Goal: Information Seeking & Learning: Learn about a topic

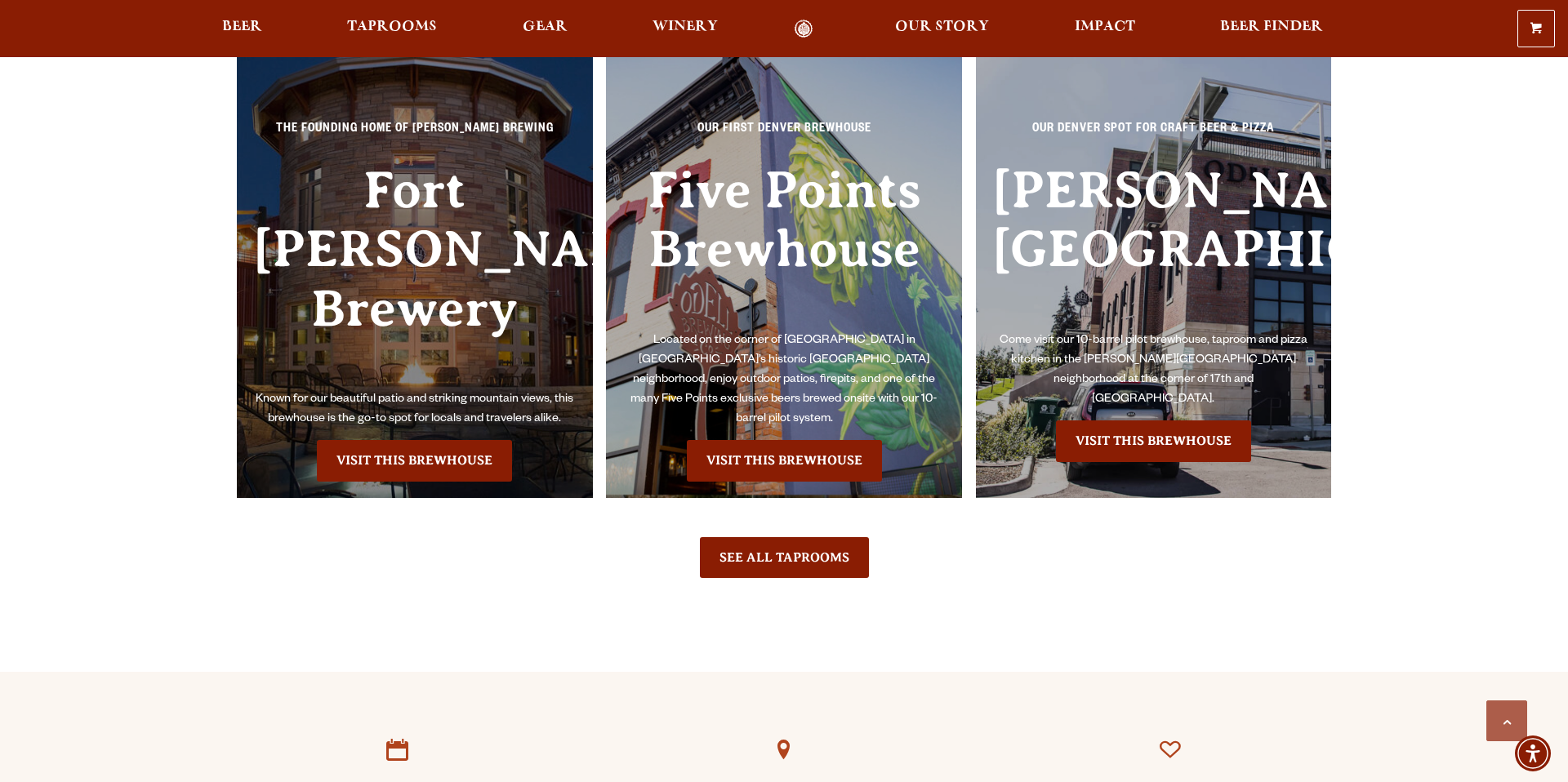
scroll to position [3875, 0]
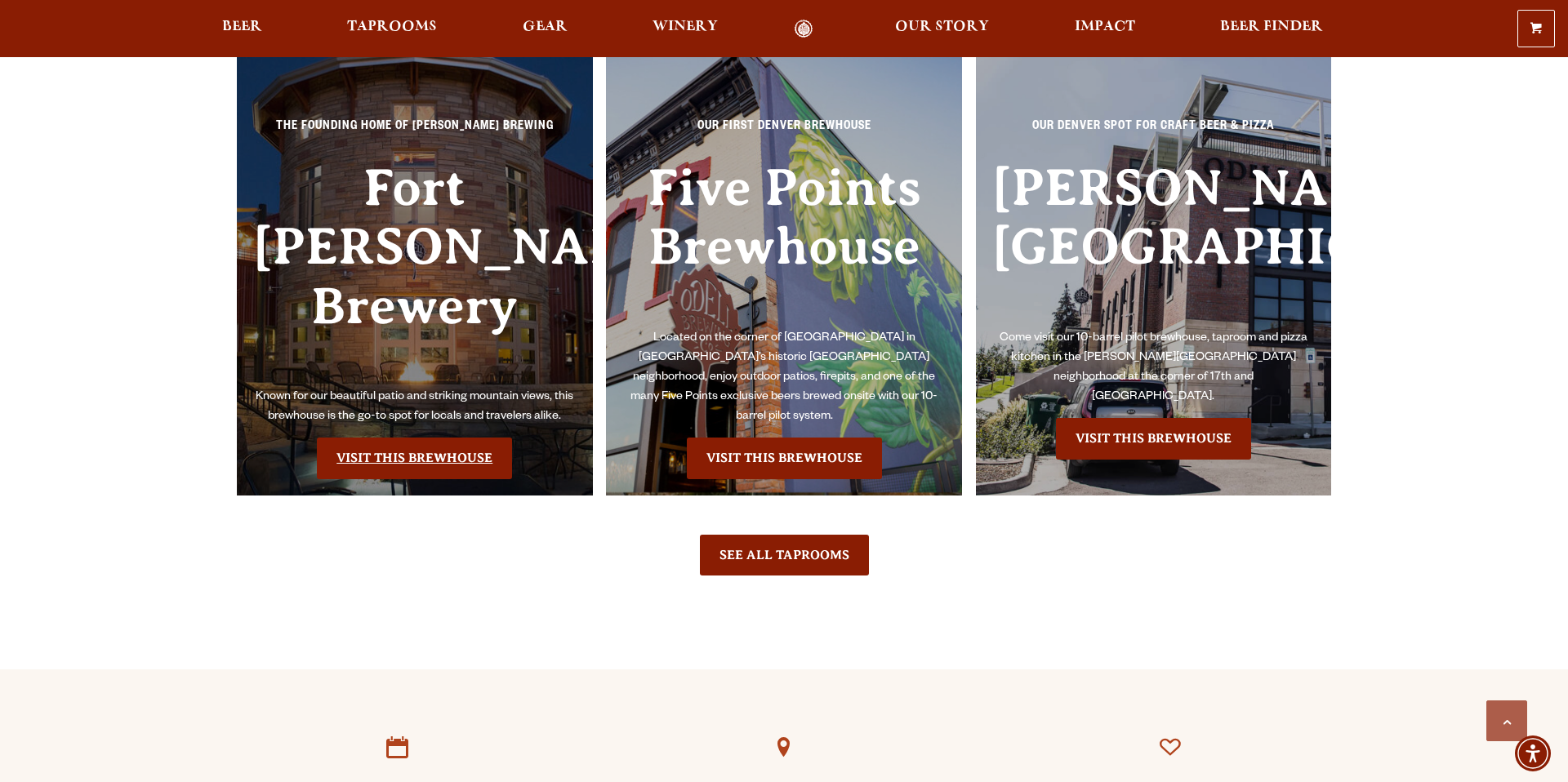
click at [363, 438] on link "Visit this Brewhouse" at bounding box center [414, 458] width 195 height 41
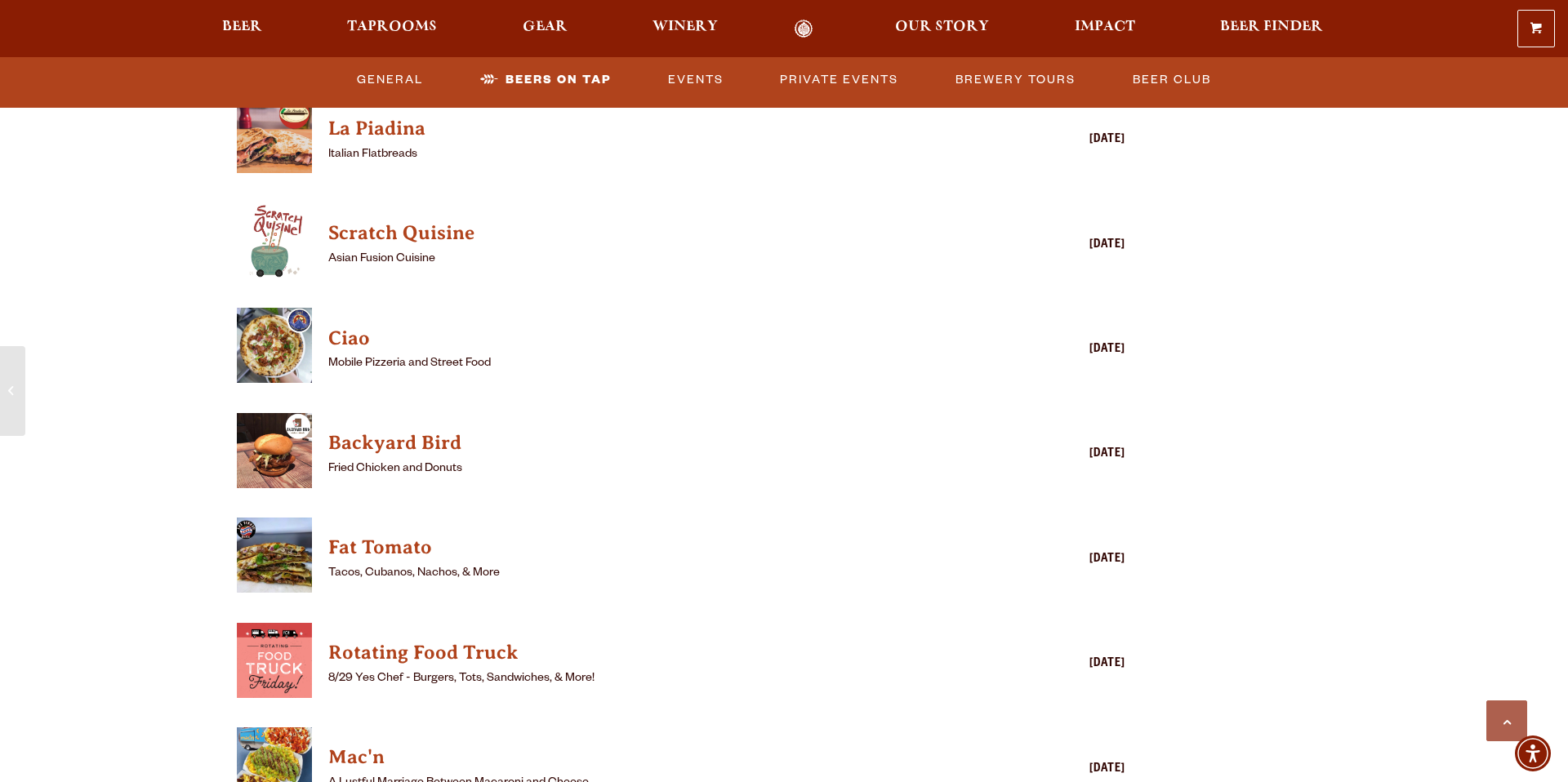
scroll to position [4061, 0]
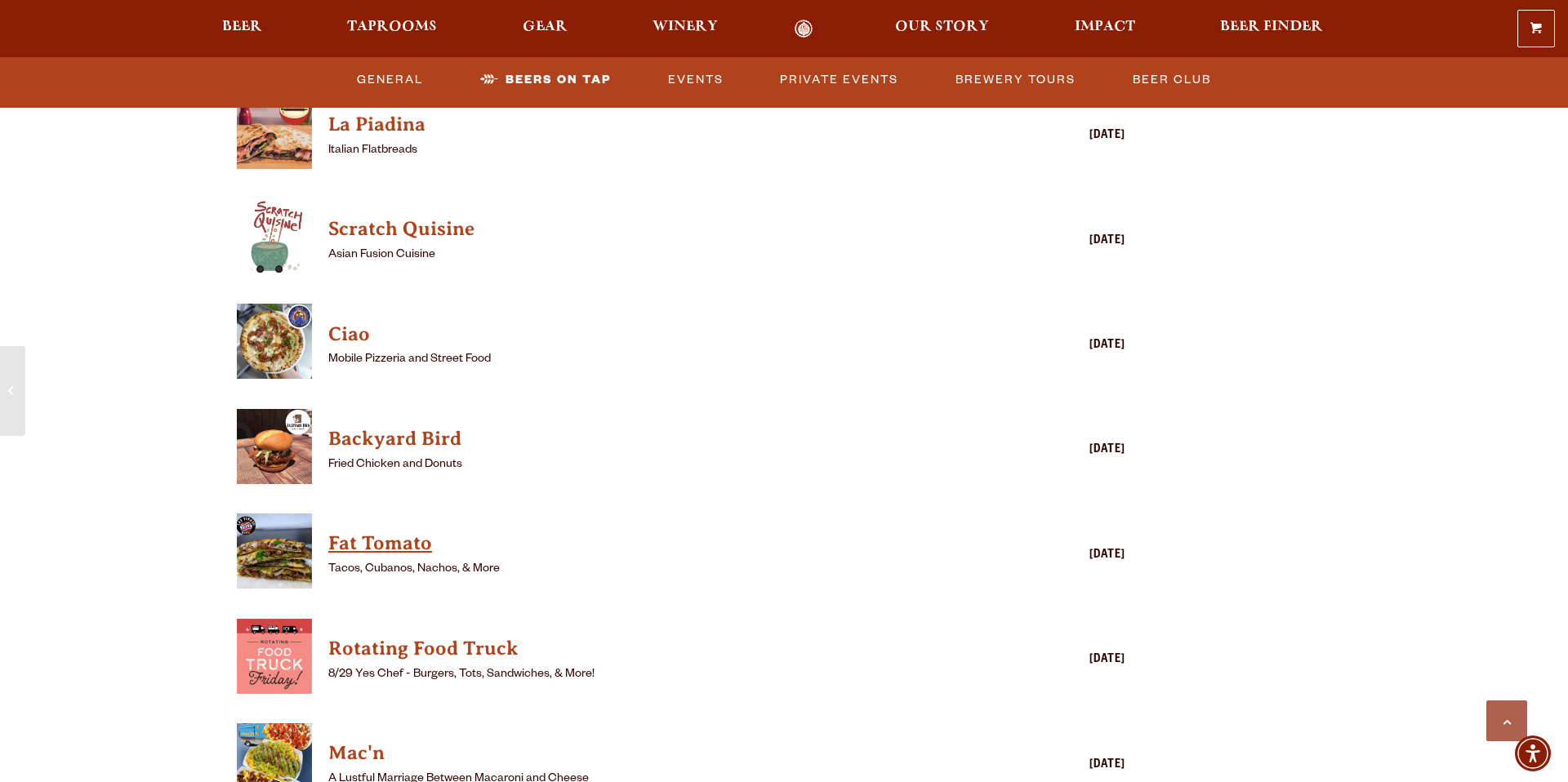
click at [388, 530] on h4 "Fat Tomato" at bounding box center [657, 543] width 658 height 26
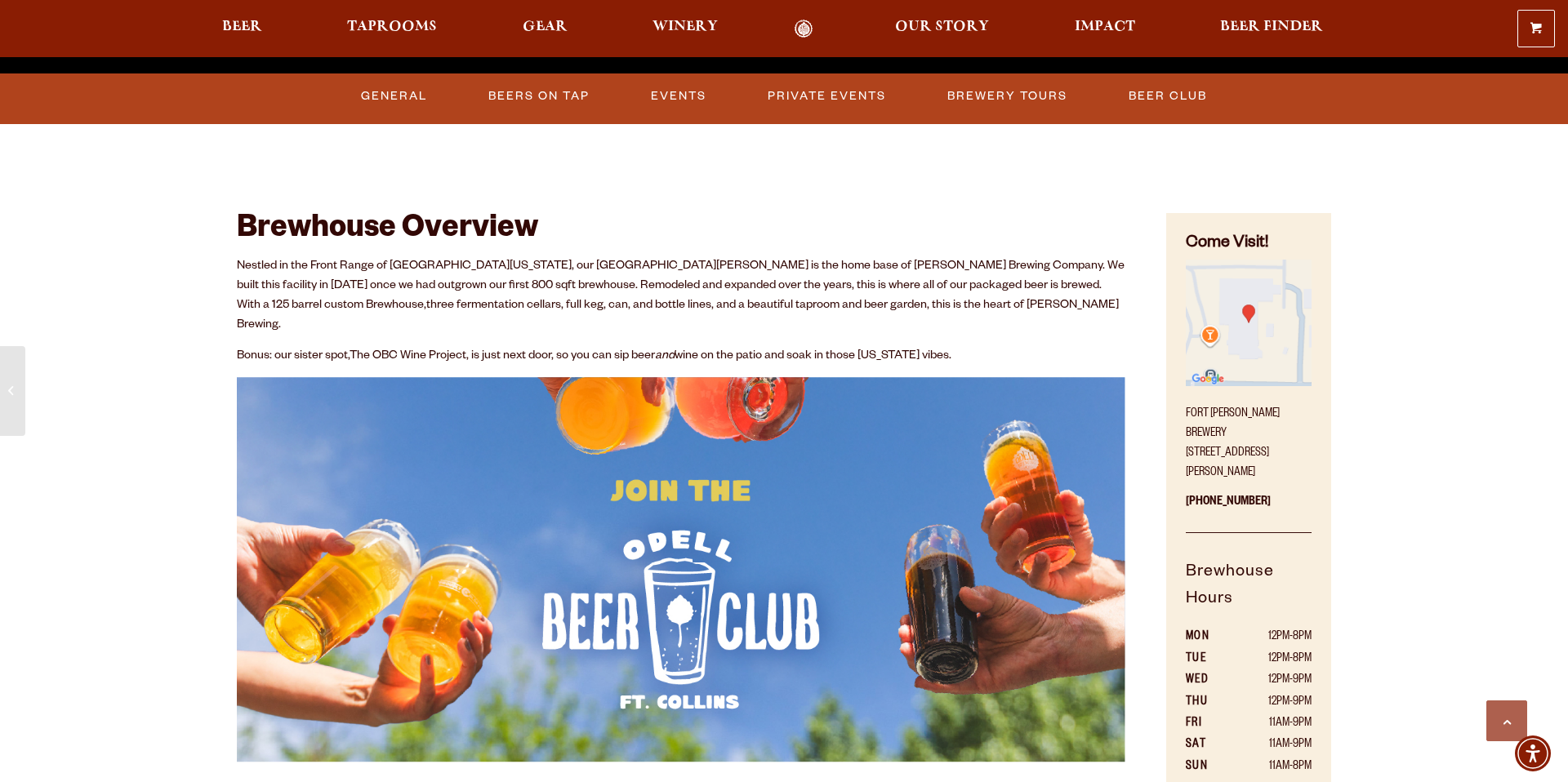
scroll to position [753, 0]
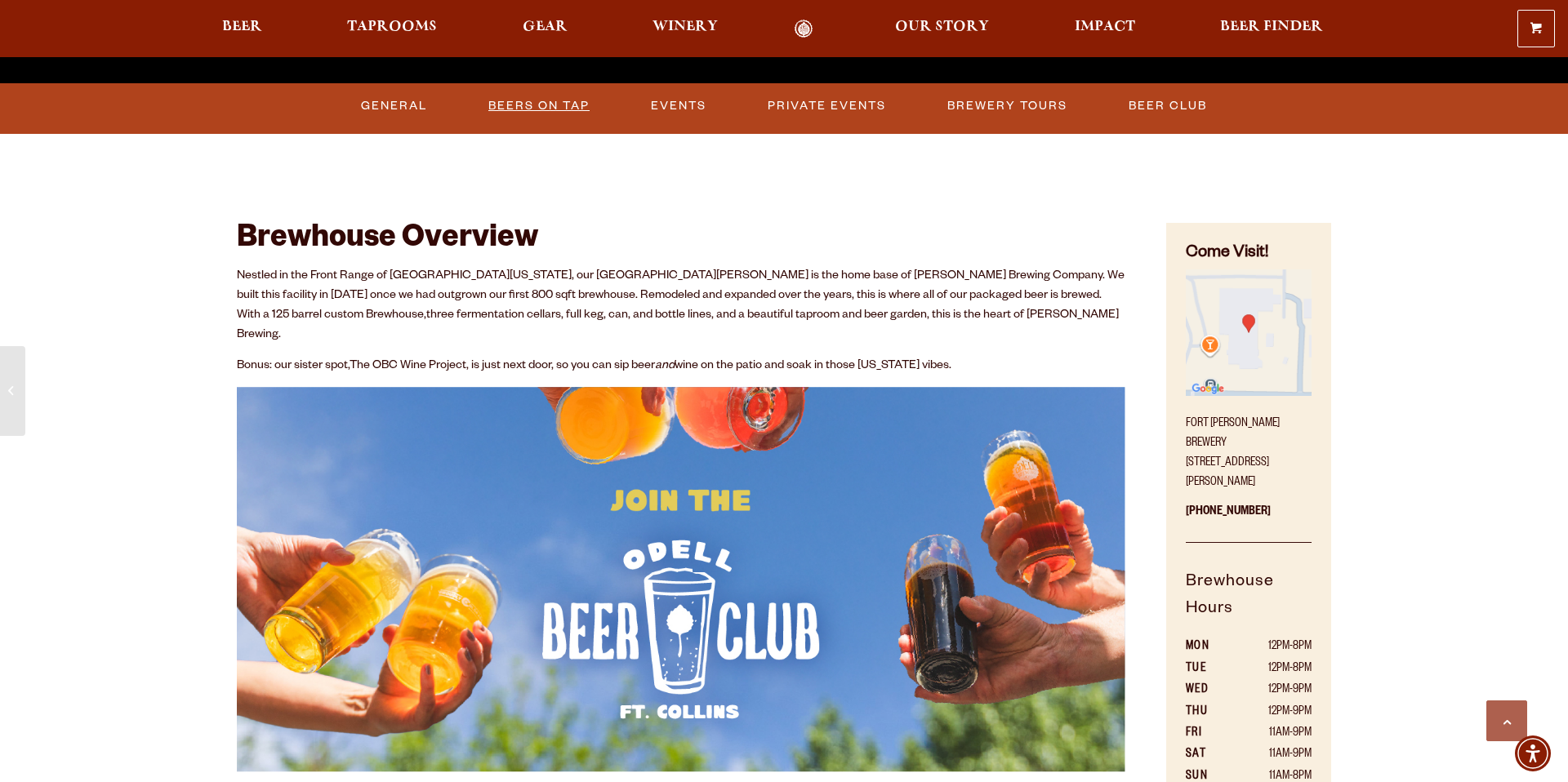
click at [568, 104] on link "Beers on Tap" at bounding box center [539, 105] width 114 height 37
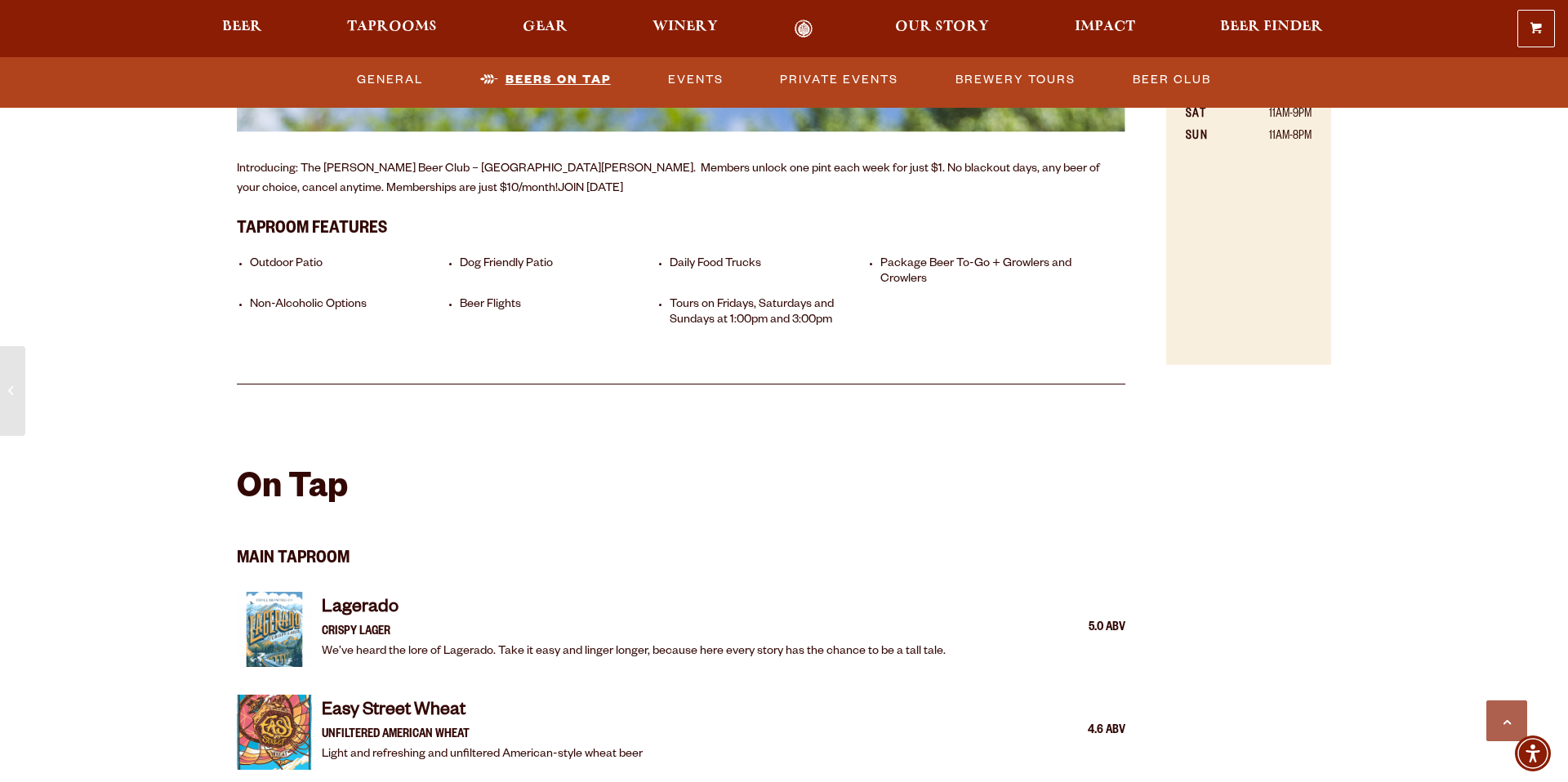
scroll to position [1393, 0]
click at [297, 297] on li "Non-Alcoholic Options" at bounding box center [351, 312] width 202 height 31
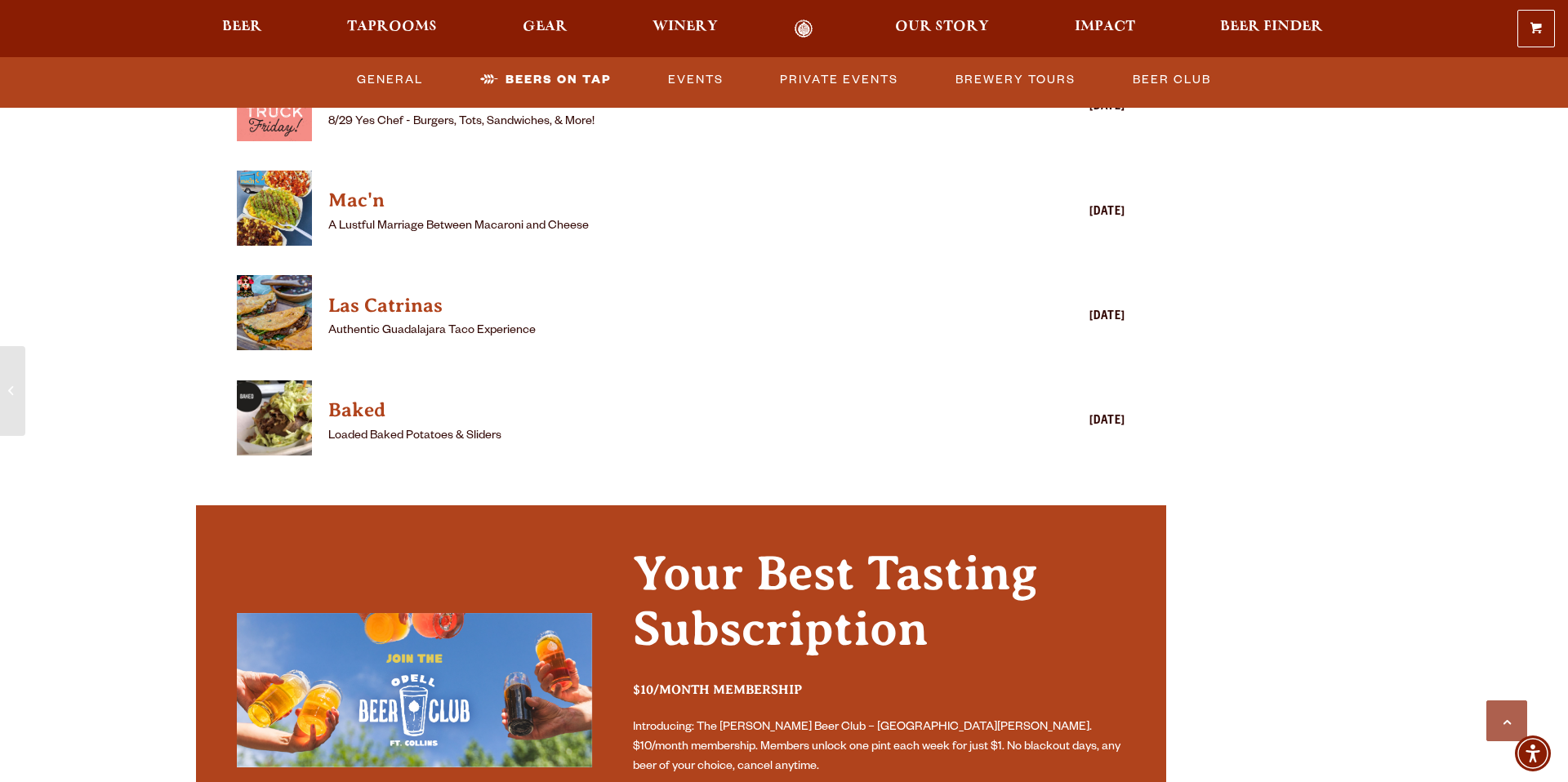
scroll to position [4613, 0]
click at [393, 294] on h4 "Las Catrinas" at bounding box center [657, 307] width 658 height 26
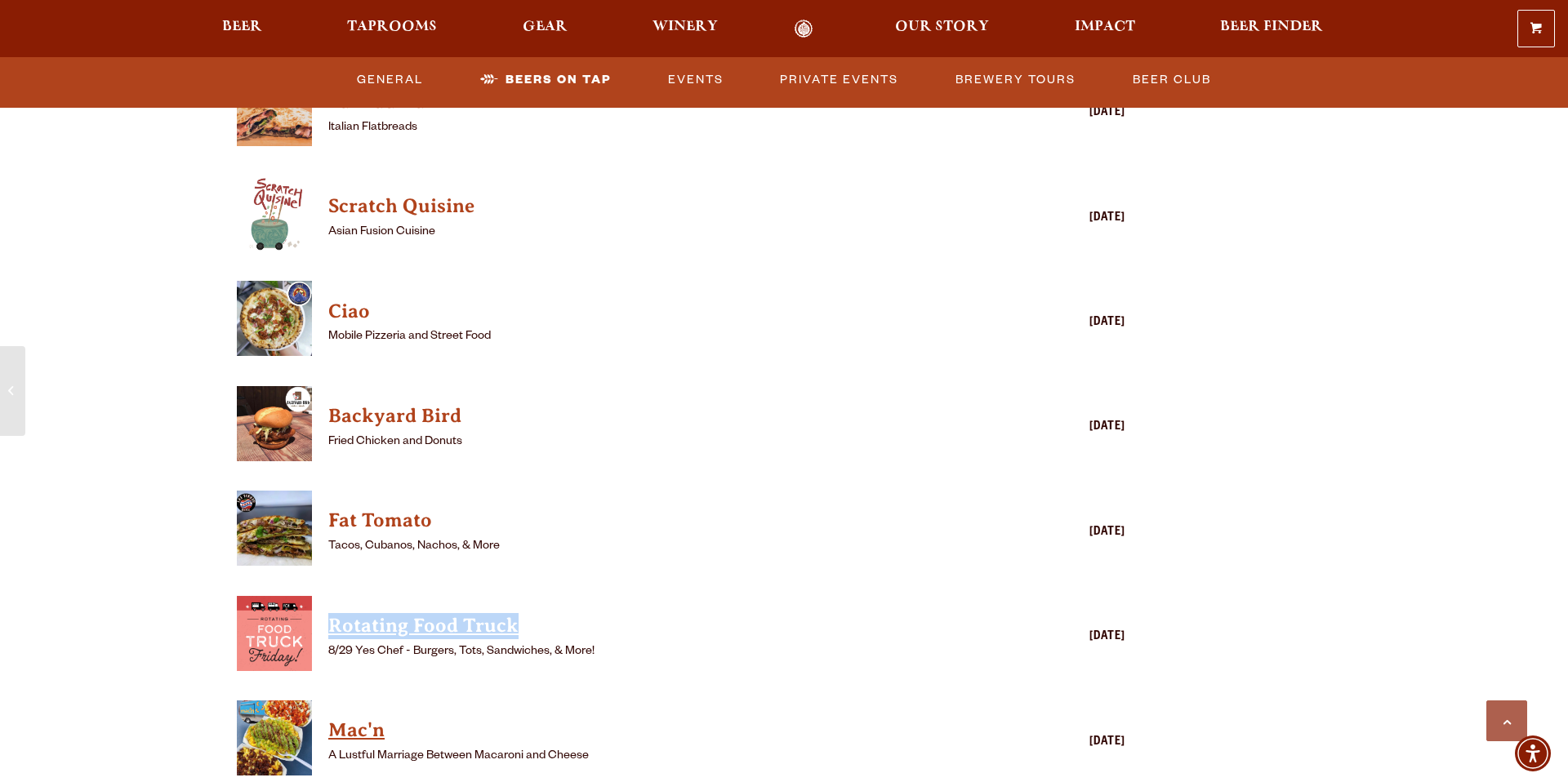
scroll to position [4083, 0]
